Goal: Use online tool/utility: Utilize a website feature to perform a specific function

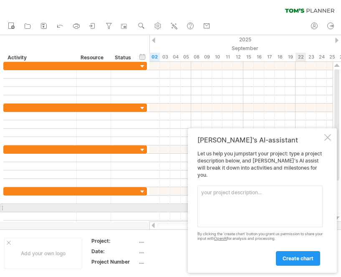
click at [240, 205] on textarea at bounding box center [259, 206] width 125 height 42
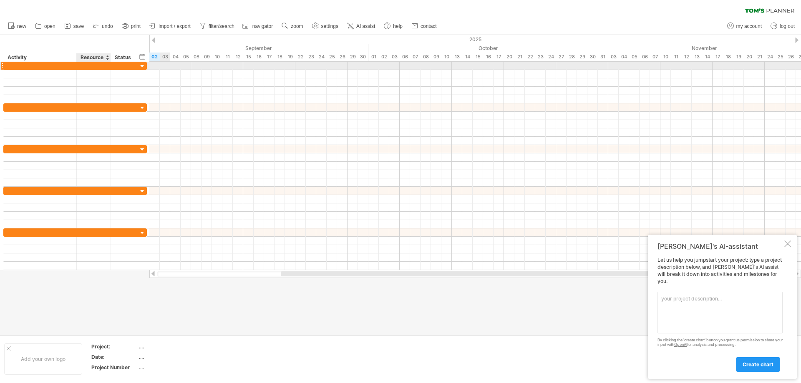
click at [93, 70] on div at bounding box center [74, 66] width 143 height 8
drag, startPoint x: 161, startPoint y: 65, endPoint x: 204, endPoint y: 68, distance: 42.6
click at [204, 68] on div at bounding box center [475, 66] width 652 height 8
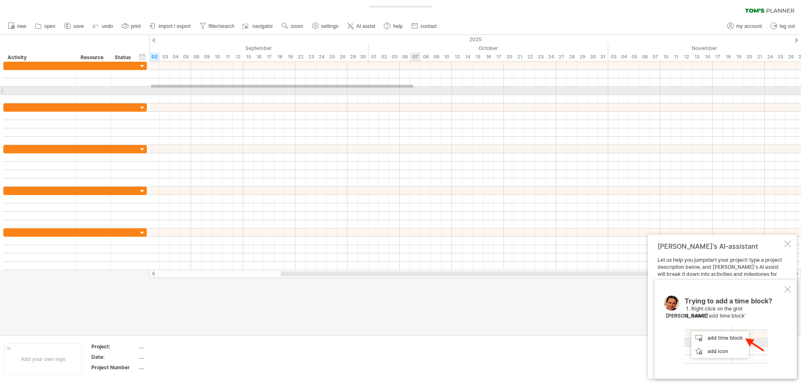
drag, startPoint x: 151, startPoint y: 85, endPoint x: 492, endPoint y: 89, distance: 341.2
click at [340, 89] on div at bounding box center [475, 83] width 652 height 42
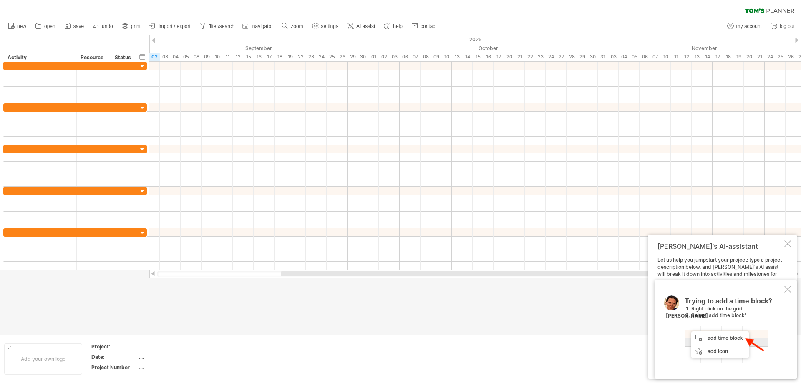
click at [340, 276] on div at bounding box center [787, 289] width 7 height 7
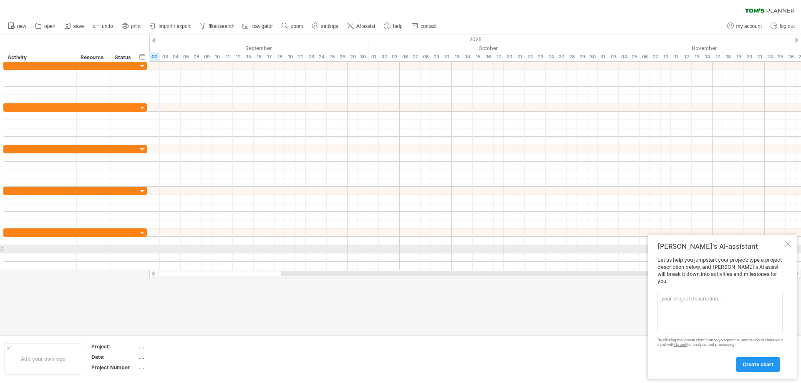
click at [340, 247] on div at bounding box center [787, 244] width 7 height 7
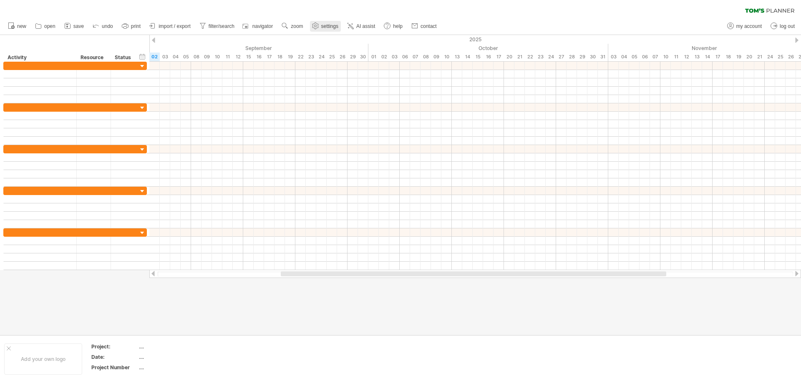
click at [332, 27] on span "settings" at bounding box center [329, 26] width 17 height 6
select select "*"
select select "**"
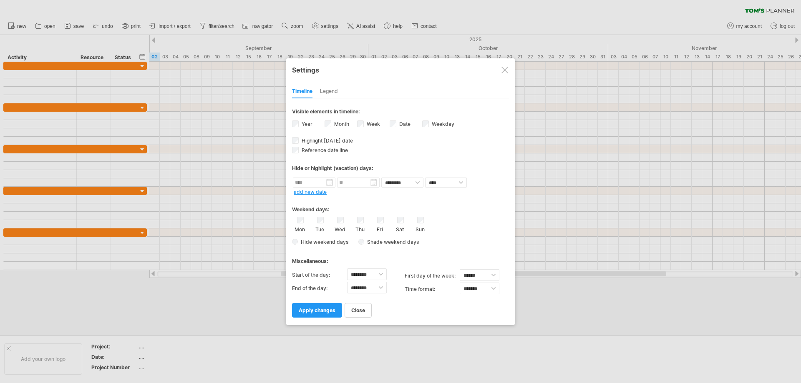
click at [337, 88] on div "Legend" at bounding box center [329, 91] width 18 height 13
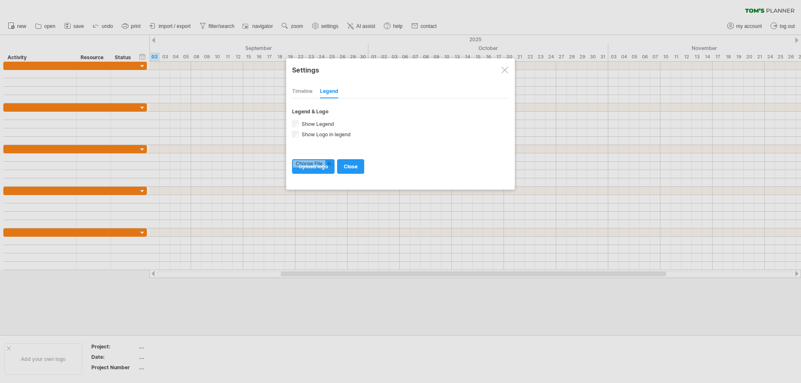
click at [305, 91] on div "Timeline" at bounding box center [302, 91] width 20 height 13
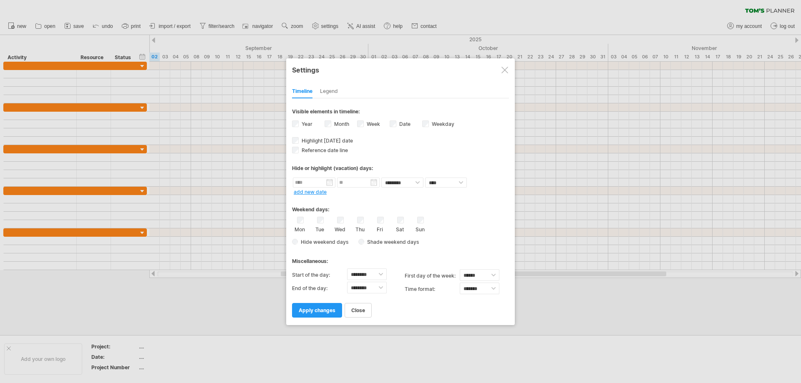
click at [340, 75] on div at bounding box center [400, 191] width 801 height 383
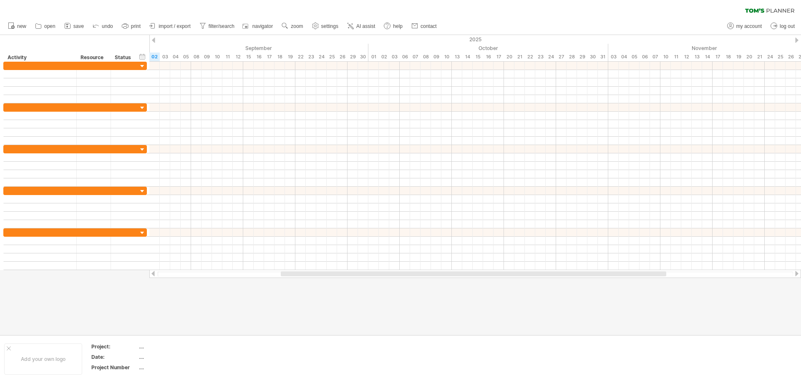
click at [340, 20] on ul "new open" at bounding box center [222, 27] width 436 height 18
click at [340, 23] on span "AI assist" at bounding box center [365, 26] width 19 height 6
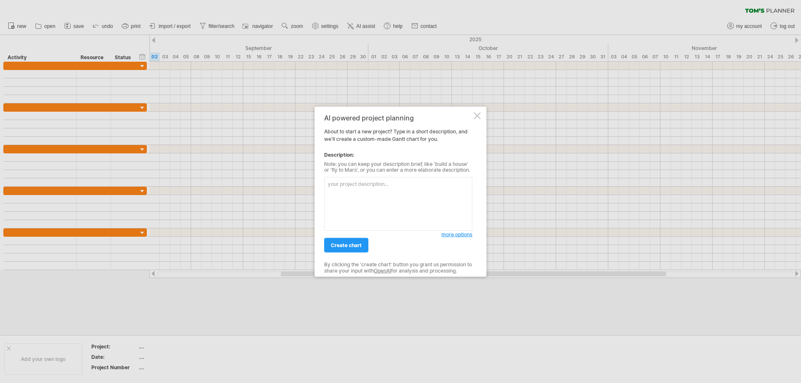
click at [340, 213] on textarea at bounding box center [398, 204] width 148 height 54
paste textarea "請根據下列表格內容，生成一張甘特圖： 1. 任務名稱（如：電氣送審、電信、給水、汙水、消防等） 2. 子任務（如：編繪度、用電審查、配電審查、內線審查、第一次…"
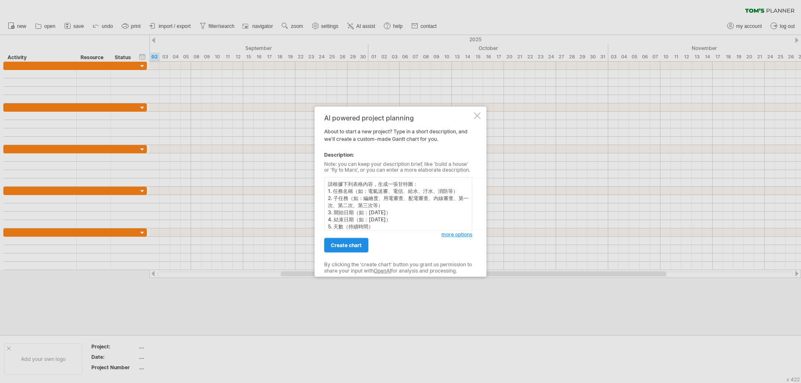
scroll to position [97, 0]
type textarea "請根據下列表格內容，生成一張甘特圖： 1. 任務名稱（如：電氣送審、電信、給水、汙水、消防等） 2. 子任務（如：編繪度、用電審查、配電審查、內線審查、第一次…"
click at [340, 246] on span "create chart" at bounding box center [346, 245] width 31 height 6
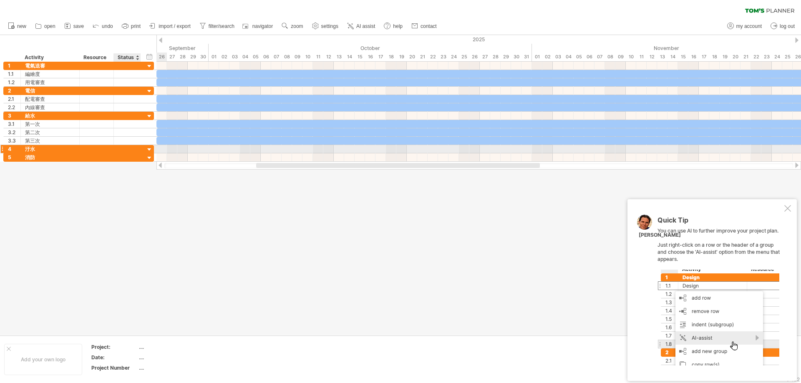
click at [138, 149] on div at bounding box center [140, 149] width 4 height 8
click at [147, 147] on div at bounding box center [150, 150] width 8 height 8
click at [150, 150] on div at bounding box center [150, 150] width 8 height 8
click at [23, 149] on div "** 汙水" at bounding box center [50, 149] width 59 height 8
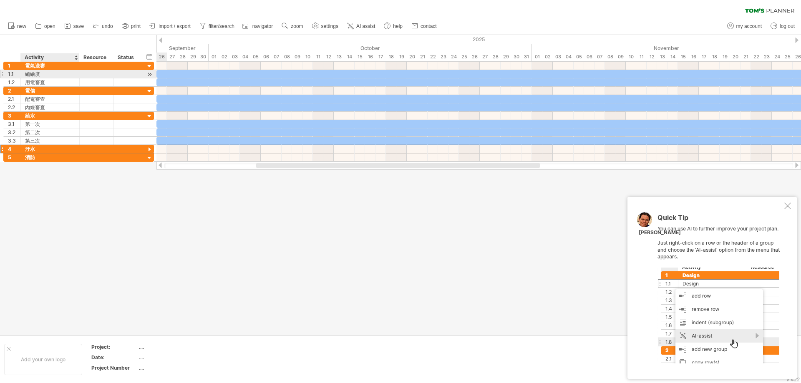
click at [47, 76] on div "編繪度" at bounding box center [50, 74] width 50 height 8
click at [340, 204] on div at bounding box center [787, 206] width 7 height 7
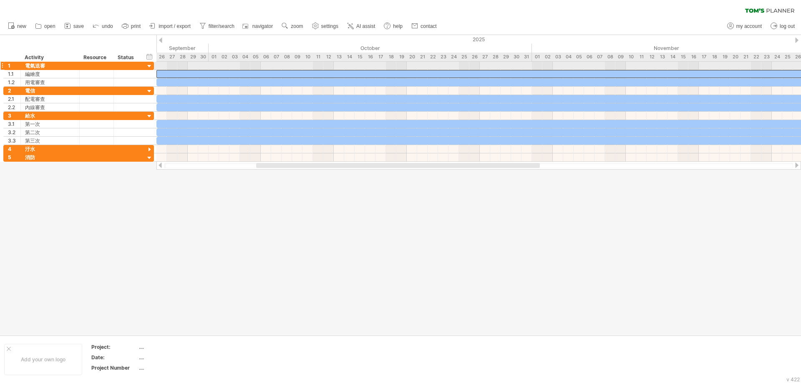
click at [176, 70] on div at bounding box center [662, 74] width 1012 height 8
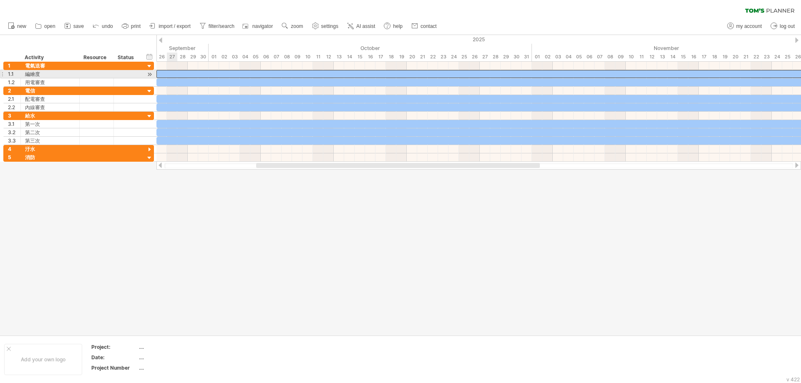
click at [166, 70] on div at bounding box center [662, 74] width 1012 height 8
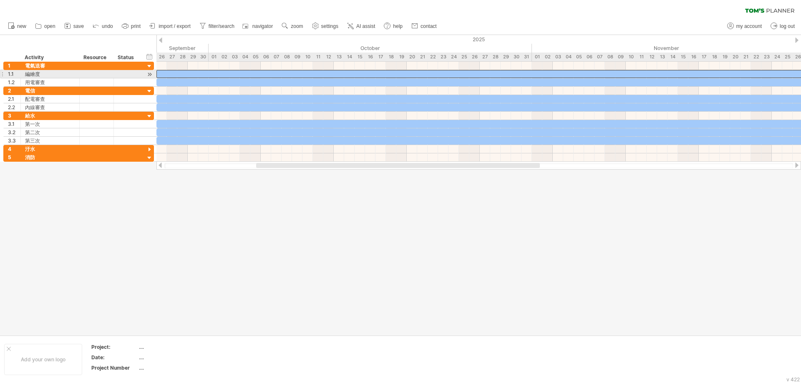
click at [166, 73] on div at bounding box center [662, 74] width 1012 height 8
drag, startPoint x: 163, startPoint y: 73, endPoint x: 169, endPoint y: 67, distance: 8.9
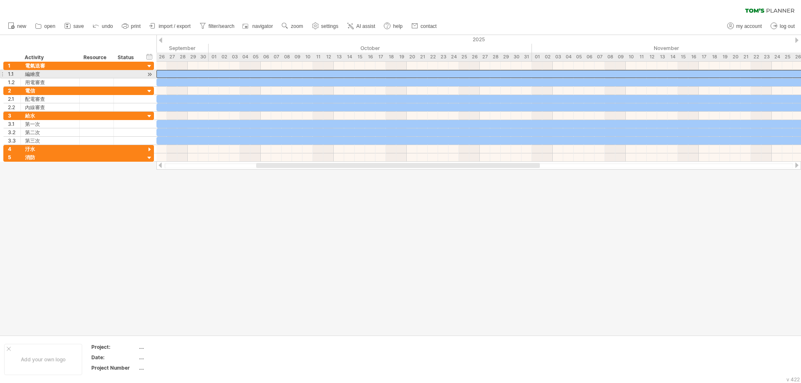
click at [164, 73] on div at bounding box center [662, 74] width 1012 height 8
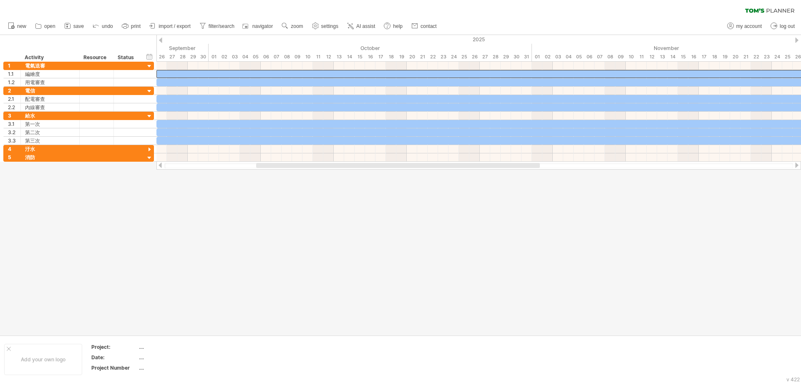
click at [340, 27] on icon at bounding box center [351, 26] width 5 height 5
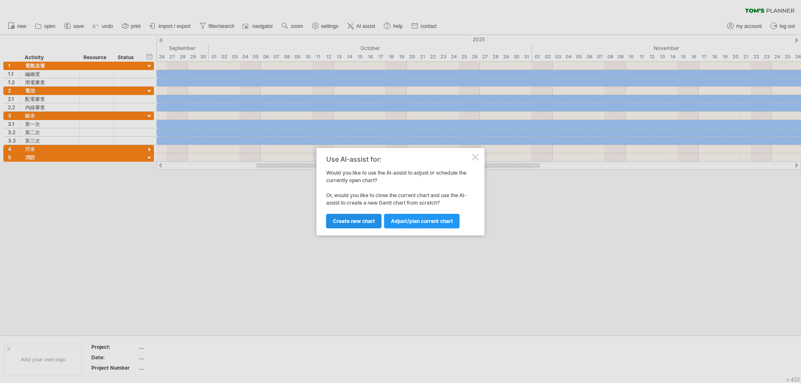
click at [340, 222] on span "Create new chart" at bounding box center [354, 221] width 42 height 6
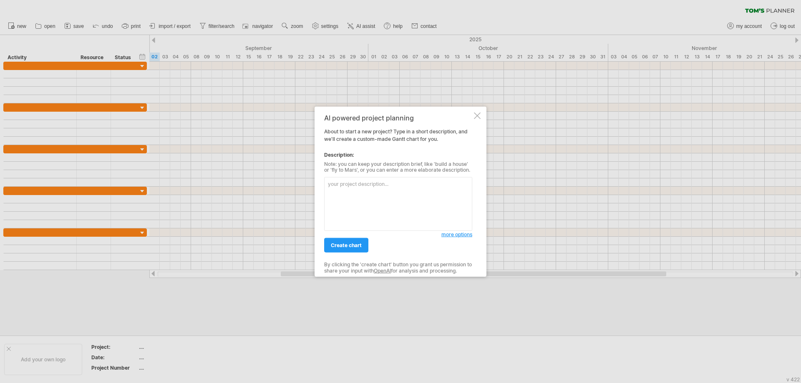
click at [340, 189] on textarea at bounding box center [398, 204] width 148 height 54
type textarea "loremipsu，dolorsita： 【cons】 - adipisci： 7. elit（se：doei、te、in、ut、la） 6. etd（ma：…"
click at [340, 246] on span "create chart" at bounding box center [346, 245] width 31 height 6
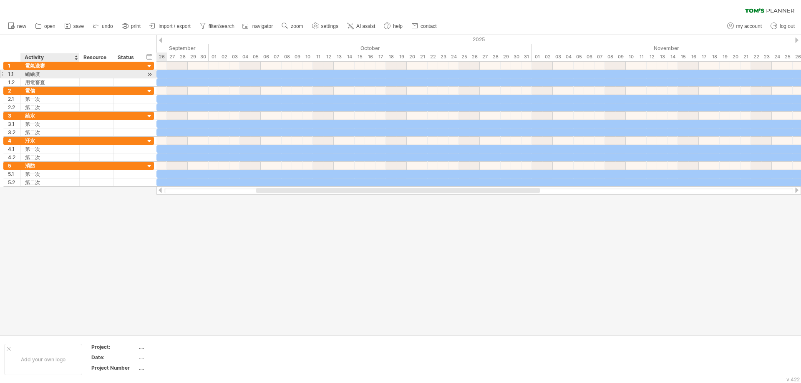
click at [55, 73] on div "編繪度" at bounding box center [50, 74] width 50 height 8
click at [55, 73] on input "***" at bounding box center [50, 74] width 50 height 8
click at [46, 73] on input "***" at bounding box center [50, 74] width 50 height 8
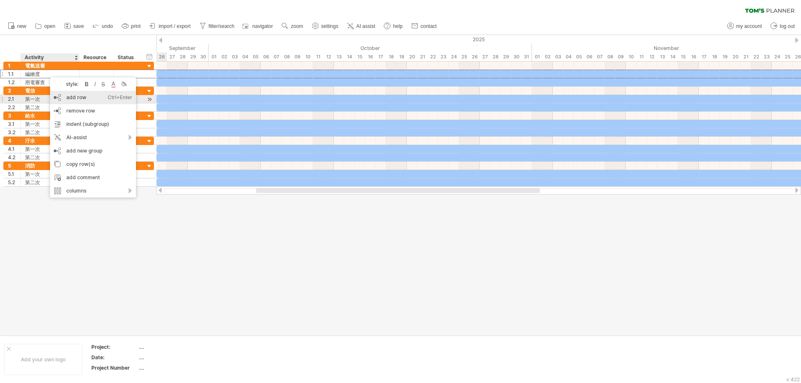
click at [77, 99] on div "add row Ctrl+Enter Cmd+Enter" at bounding box center [93, 97] width 86 height 13
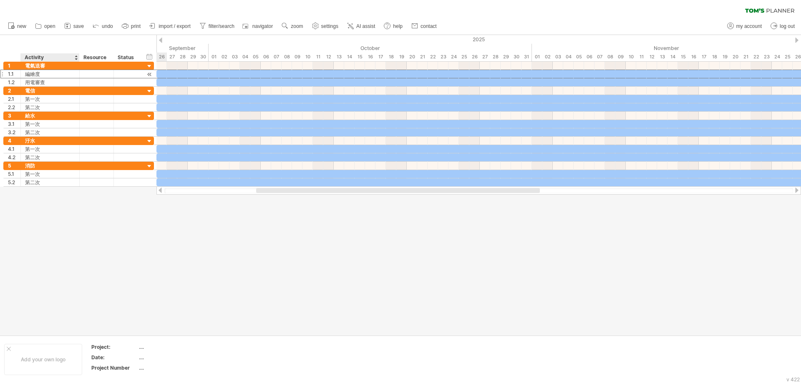
click at [48, 73] on div "編繪度" at bounding box center [50, 74] width 50 height 8
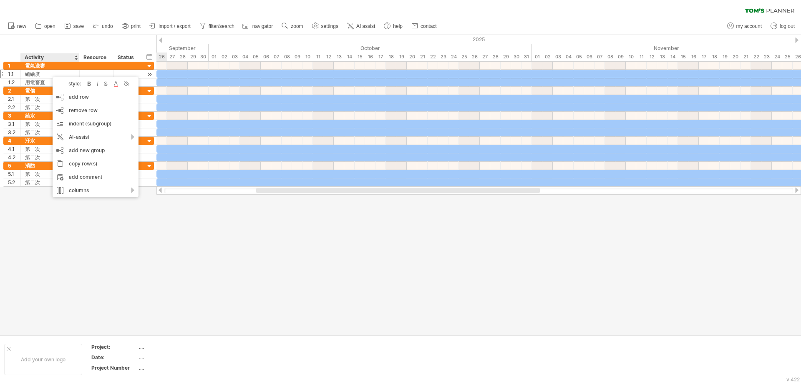
click at [43, 73] on div "編繪度" at bounding box center [50, 74] width 50 height 8
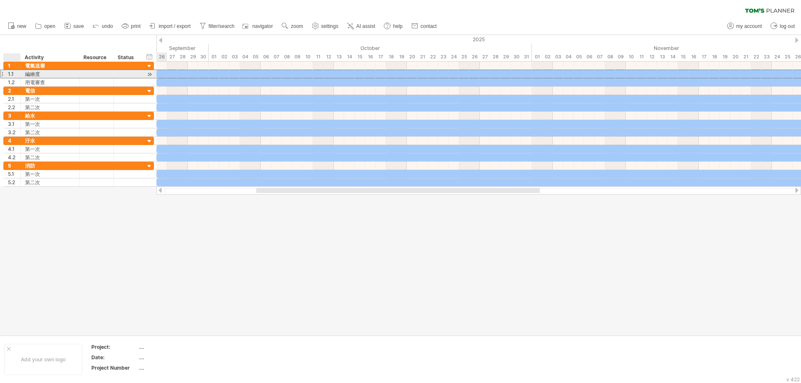
click at [12, 77] on div "1.1" at bounding box center [14, 74] width 13 height 8
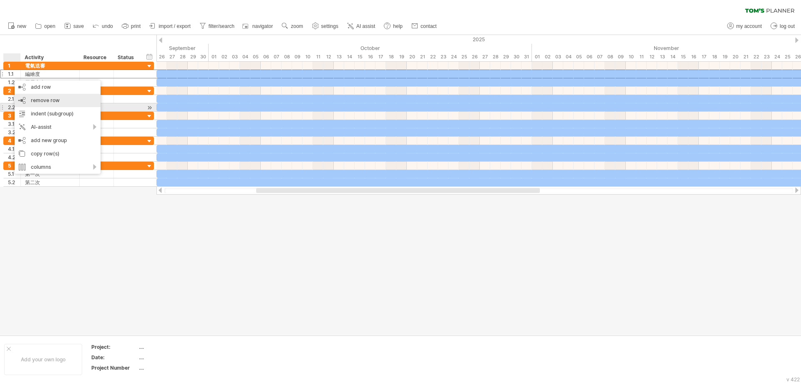
click at [39, 103] on div "remove row remove selected rows" at bounding box center [58, 100] width 86 height 13
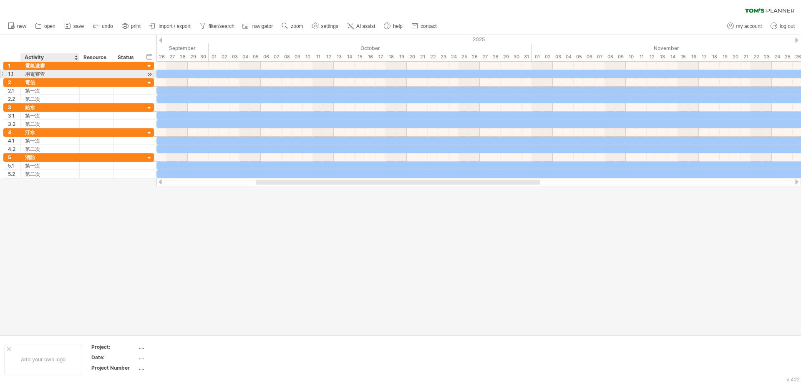
click at [51, 75] on div "用電審查" at bounding box center [50, 74] width 50 height 8
type input "*"
type input "*****"
click at [184, 26] on span "import / export" at bounding box center [175, 26] width 32 height 6
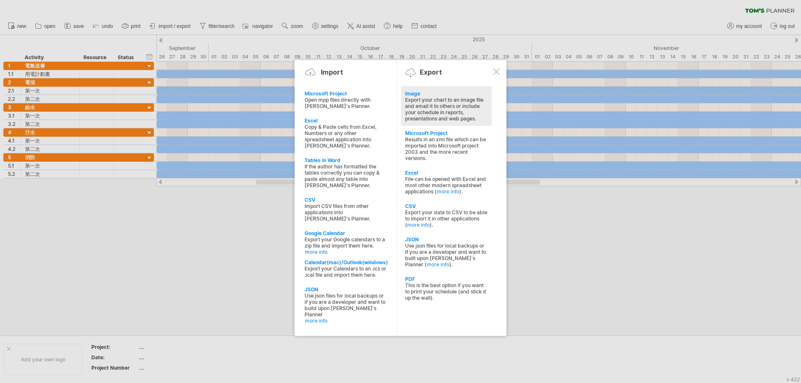
click at [340, 110] on div "Export your chart to an image file and email it to others or include your sched…" at bounding box center [446, 109] width 83 height 25
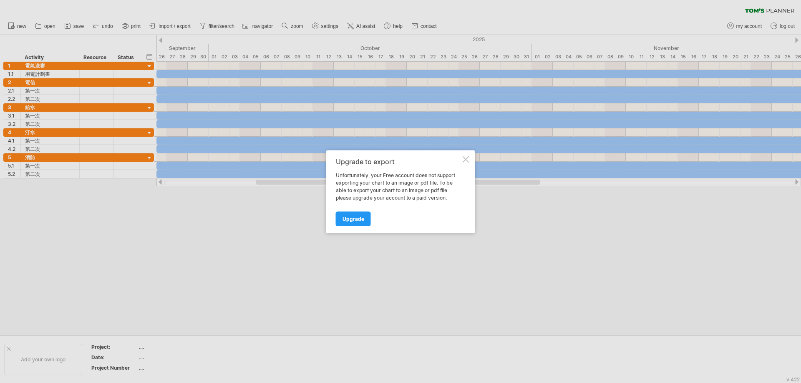
click at [340, 157] on div at bounding box center [466, 159] width 7 height 7
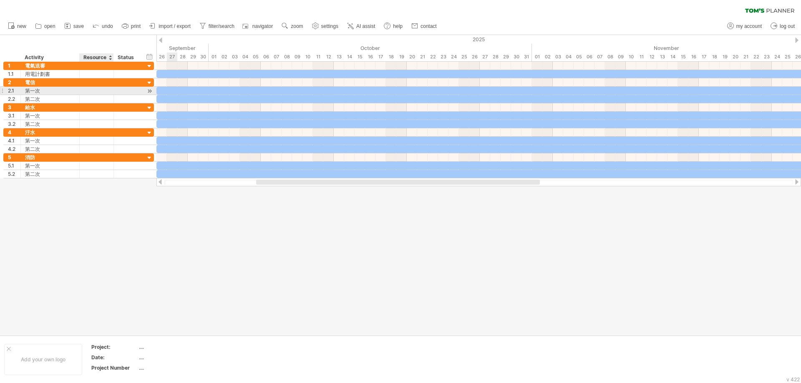
click at [103, 90] on div at bounding box center [96, 91] width 25 height 8
click at [88, 101] on div at bounding box center [96, 99] width 25 height 8
click at [233, 209] on div at bounding box center [400, 185] width 801 height 300
click at [72, 27] on icon at bounding box center [67, 26] width 8 height 8
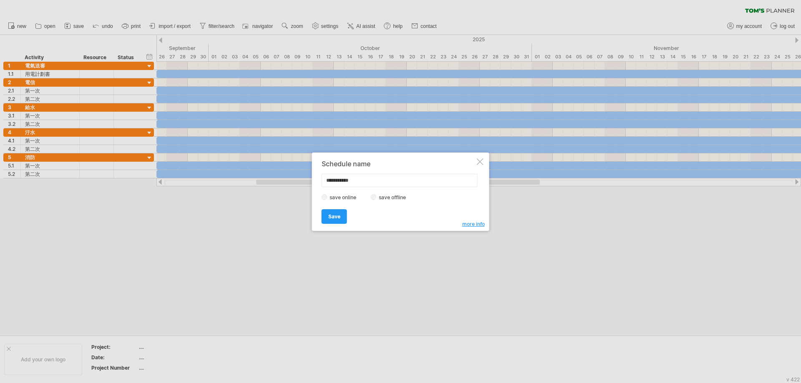
click at [340, 196] on label "save offline" at bounding box center [395, 197] width 36 height 6
click at [338, 216] on span "Save" at bounding box center [334, 217] width 12 height 6
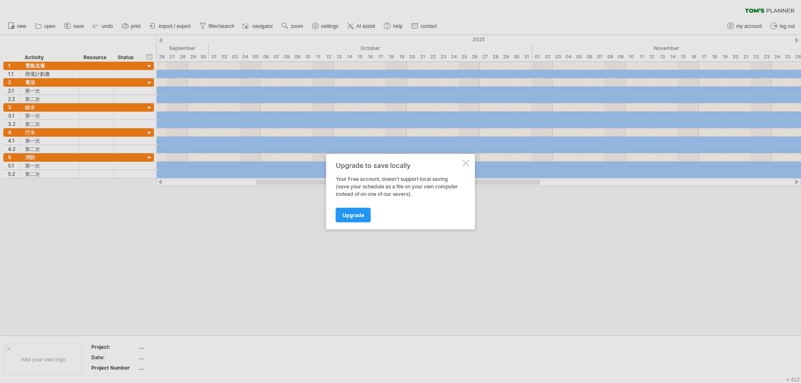
click at [340, 161] on div at bounding box center [466, 163] width 7 height 7
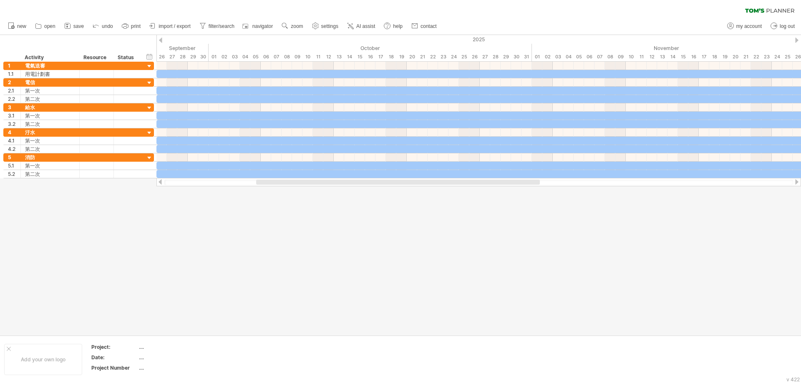
click at [317, 206] on div at bounding box center [400, 185] width 801 height 300
click at [151, 260] on div at bounding box center [400, 185] width 801 height 300
